Goal: Find specific page/section: Find specific page/section

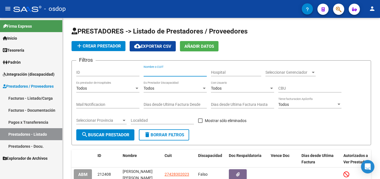
click at [166, 70] on input "Nombre o CUIT" at bounding box center [174, 72] width 63 height 5
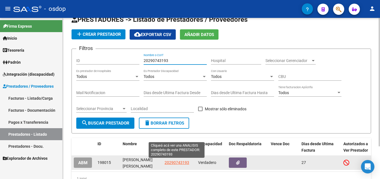
type input "20290743193"
click at [174, 162] on span "20290743193" at bounding box center [176, 162] width 25 height 4
type textarea "20290743193"
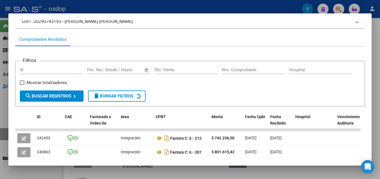
scroll to position [56, 0]
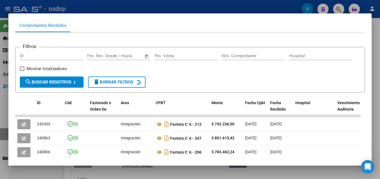
click at [379, 108] on div at bounding box center [190, 89] width 380 height 179
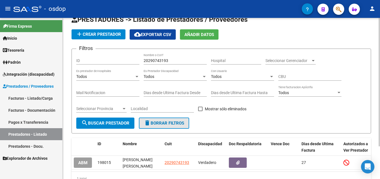
click at [168, 126] on button "delete Borrar Filtros" at bounding box center [164, 123] width 50 height 11
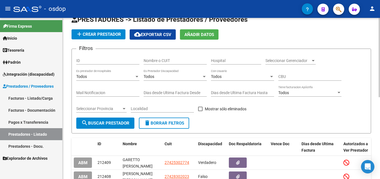
click at [164, 60] on input "Nombre o CUIT" at bounding box center [174, 60] width 63 height 5
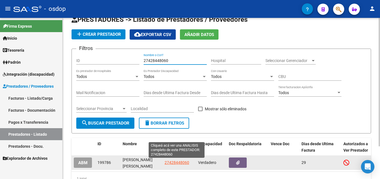
type input "27428448060"
click at [174, 162] on span "27428448060" at bounding box center [176, 162] width 25 height 4
type textarea "27428448060"
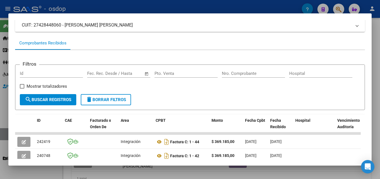
scroll to position [56, 0]
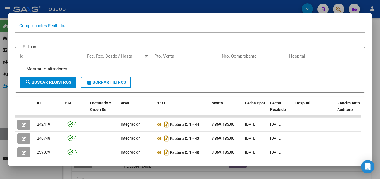
click at [379, 107] on div at bounding box center [190, 89] width 380 height 179
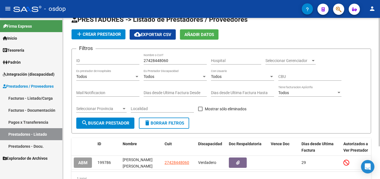
click at [172, 125] on span "delete Borrar Filtros" at bounding box center [164, 123] width 40 height 5
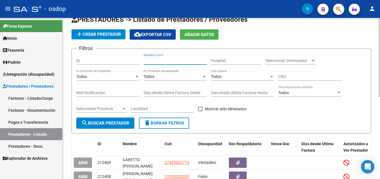
click at [174, 60] on input "Nombre o CUIT" at bounding box center [174, 60] width 63 height 5
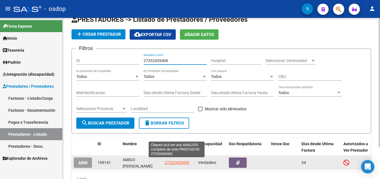
type input "27332426406"
click at [181, 162] on span "27332426406" at bounding box center [176, 162] width 25 height 4
type textarea "27332426406"
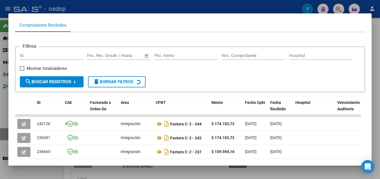
scroll to position [61, 0]
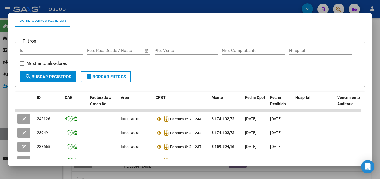
click at [379, 113] on div at bounding box center [190, 89] width 380 height 179
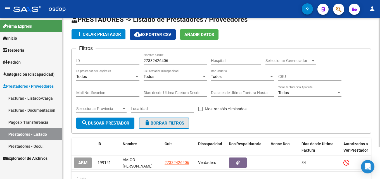
click at [165, 125] on span "delete Borrar Filtros" at bounding box center [164, 123] width 40 height 5
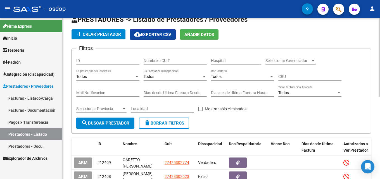
click at [160, 61] on input "Nombre o CUIT" at bounding box center [174, 60] width 63 height 5
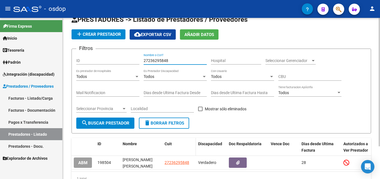
scroll to position [0, 0]
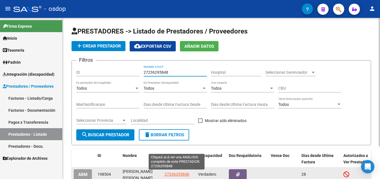
type input "27236295848"
click at [178, 176] on span "27236295848" at bounding box center [176, 174] width 25 height 4
type textarea "27236295848"
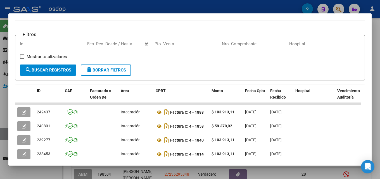
scroll to position [74, 0]
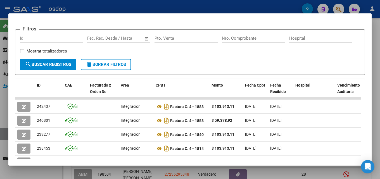
click at [379, 109] on div at bounding box center [190, 89] width 380 height 179
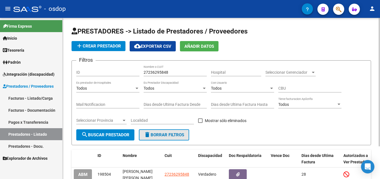
click at [183, 134] on span "delete Borrar Filtros" at bounding box center [164, 134] width 40 height 5
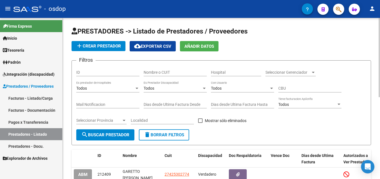
click at [166, 74] on input "Nombre o CUIT" at bounding box center [174, 72] width 63 height 5
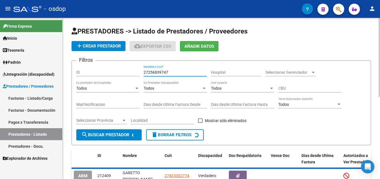
scroll to position [28, 0]
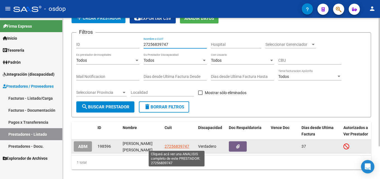
type input "27256839747"
click at [178, 146] on span "27256839747" at bounding box center [176, 146] width 25 height 4
type textarea "27256839747"
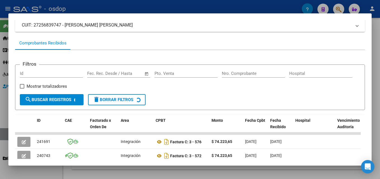
scroll to position [65, 0]
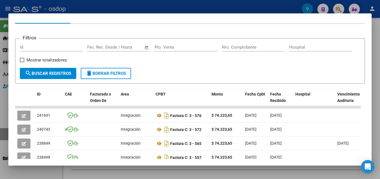
click at [379, 119] on div at bounding box center [190, 89] width 380 height 179
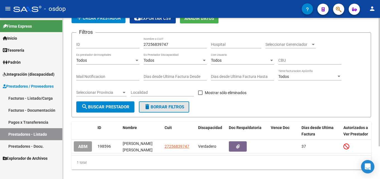
click at [170, 103] on button "delete Borrar Filtros" at bounding box center [164, 106] width 50 height 11
